Goal: Task Accomplishment & Management: Complete application form

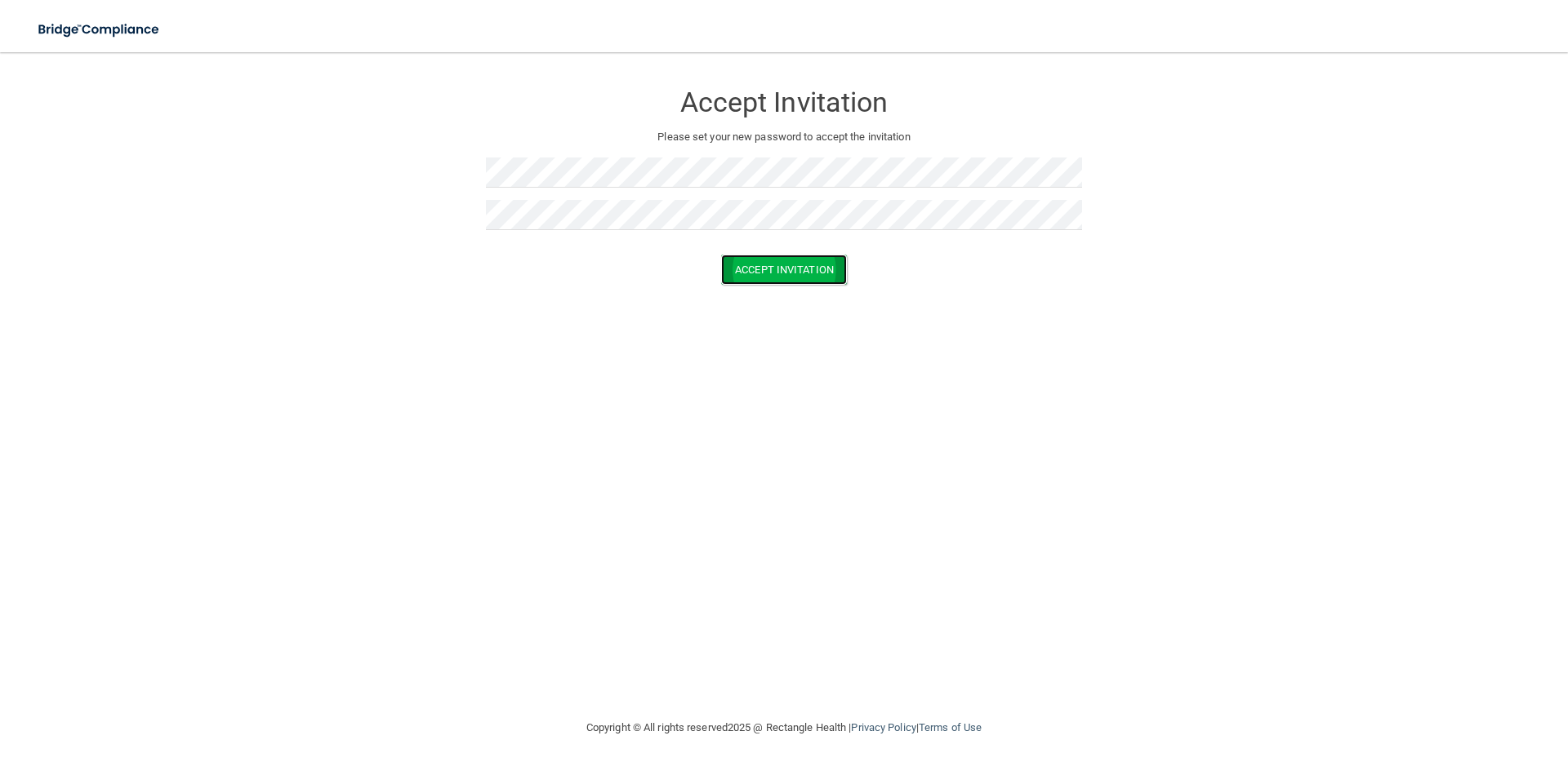
click at [778, 277] on button "Accept Invitation" at bounding box center [784, 269] width 126 height 30
click at [812, 269] on button "Accept Invitation" at bounding box center [784, 269] width 126 height 30
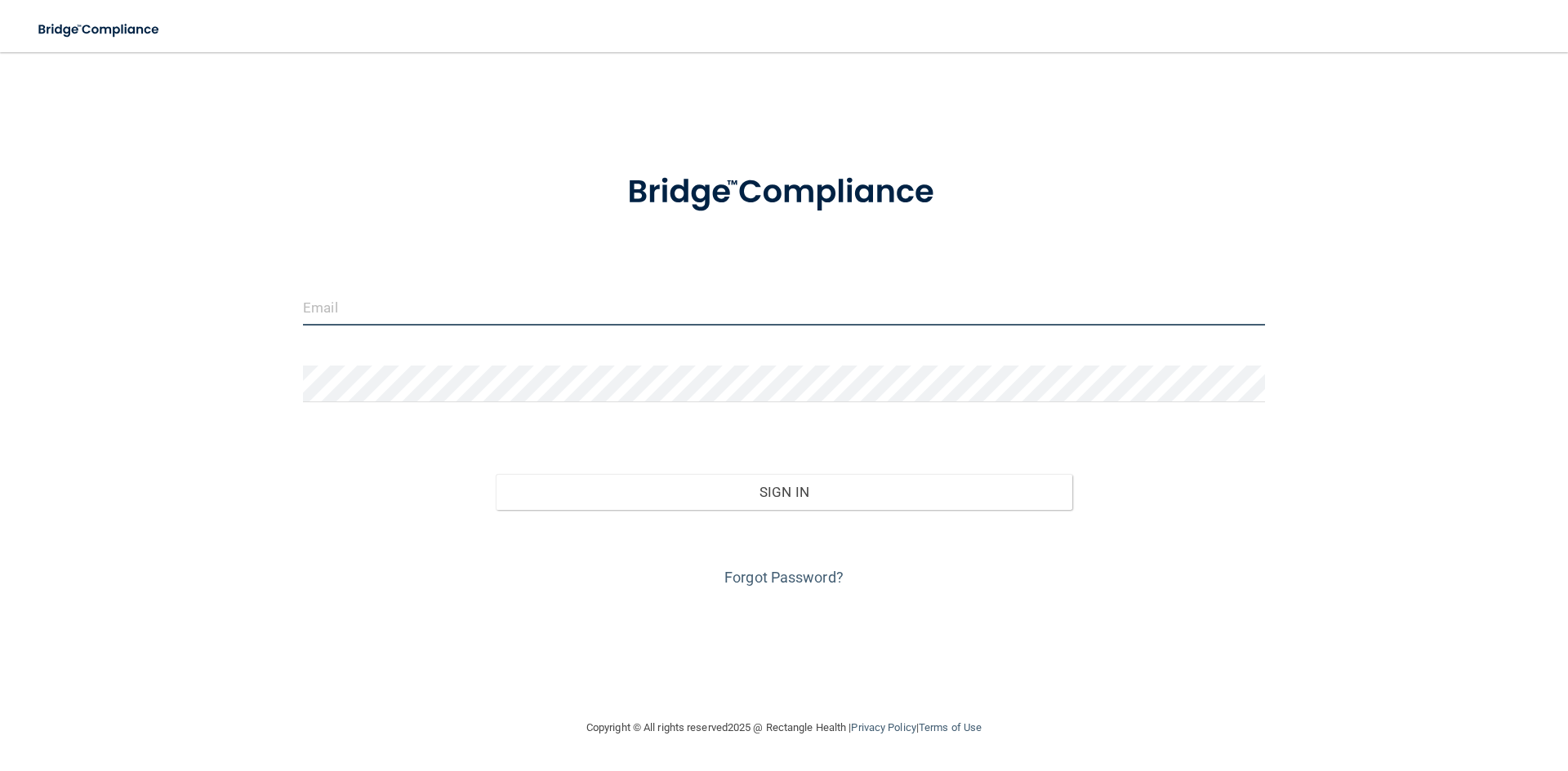
click at [336, 319] on input "email" at bounding box center [784, 307] width 963 height 36
click at [368, 305] on input "email" at bounding box center [784, 307] width 963 height 36
type input "[EMAIL_ADDRESS][DOMAIN_NAME]"
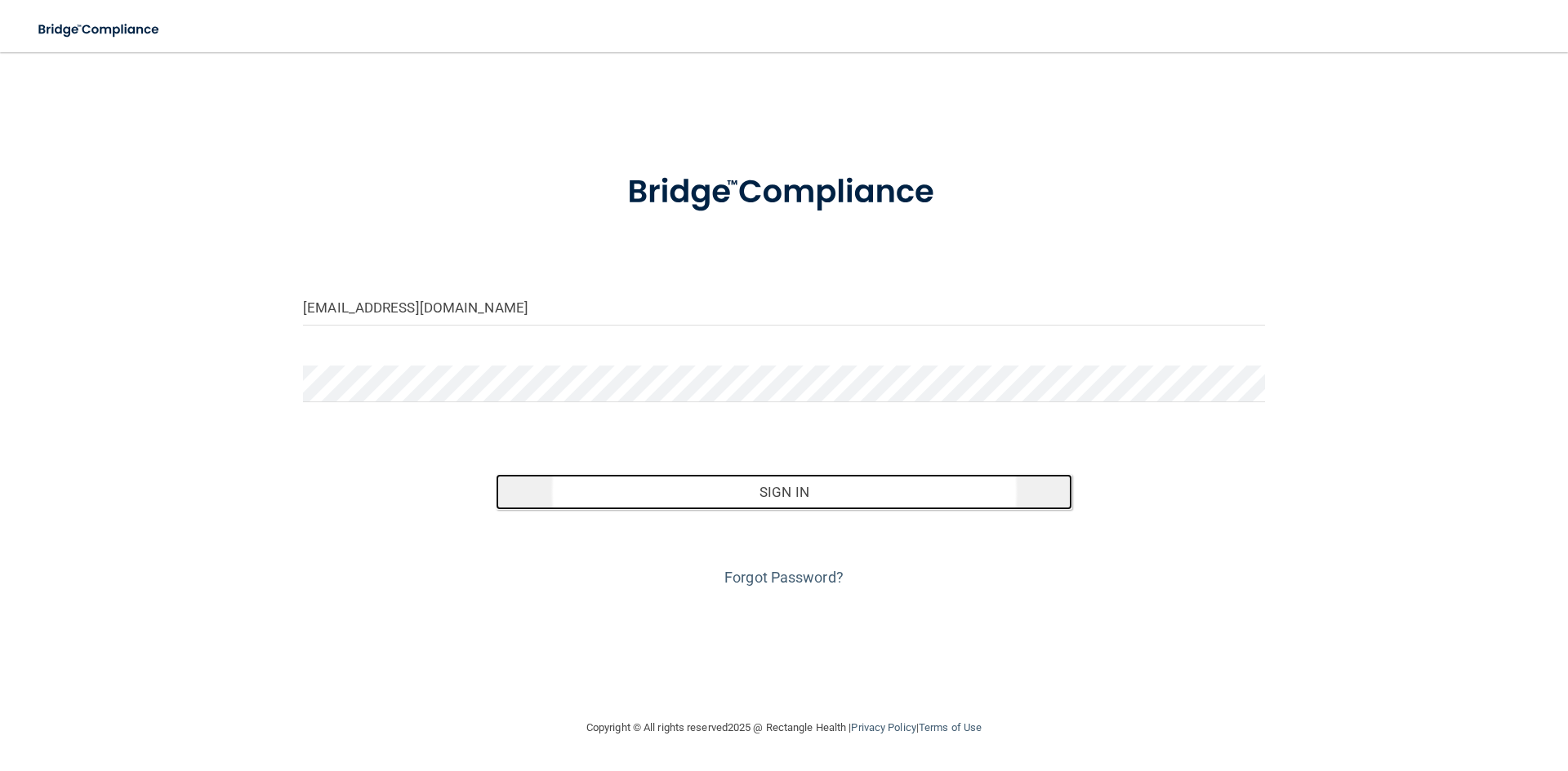
click at [779, 496] on button "Sign In" at bounding box center [784, 492] width 577 height 36
